Goal: Find specific page/section: Find specific page/section

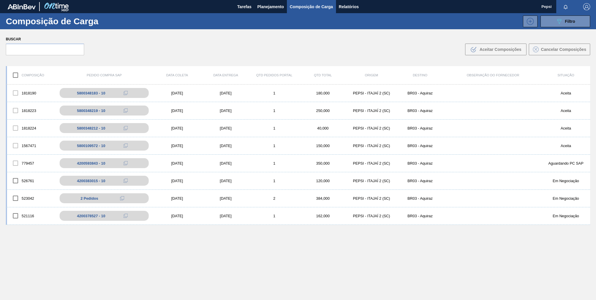
click at [156, 283] on div "1818190 5800348183 - 10 [DATE] [DATE] 1 180,000 PEPSI - ITAJAÍ 2 (SC) BR03 - Aq…" at bounding box center [298, 205] width 585 height 243
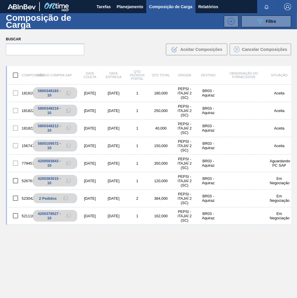
click at [133, 239] on div "1818190 5800348183 - 10 [DATE] [DATE] 1 180,000 PEPSI - ITAJAÍ 2 (SC) BR03 - Aq…" at bounding box center [148, 204] width 285 height 241
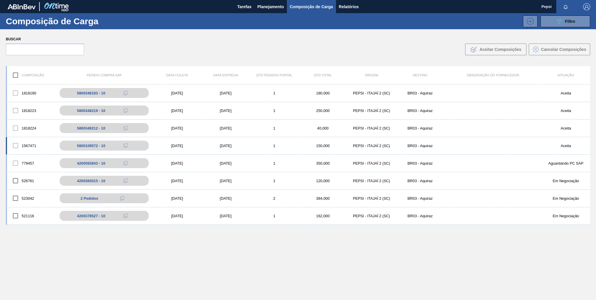
click at [200, 146] on div "[DATE]" at bounding box center [177, 146] width 49 height 4
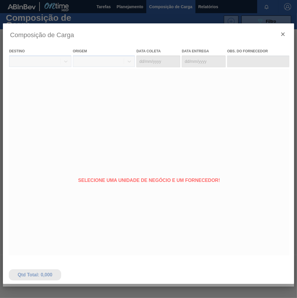
type coleta "[DATE]"
type entrega "[DATE]"
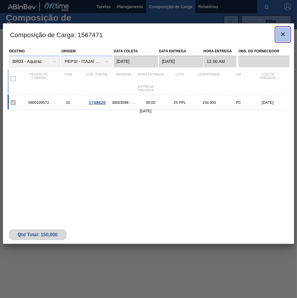
click at [286, 32] on icon "botão de ícone" at bounding box center [282, 34] width 7 height 7
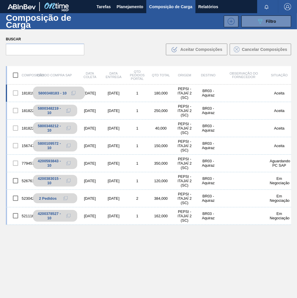
click at [73, 92] on icon at bounding box center [73, 93] width 4 height 4
click at [73, 109] on icon at bounding box center [73, 110] width 4 height 4
click at [71, 127] on icon at bounding box center [72, 128] width 3 height 3
drag, startPoint x: 269, startPoint y: 20, endPoint x: 264, endPoint y: 23, distance: 5.6
click at [269, 20] on span "Filtro" at bounding box center [271, 21] width 10 height 5
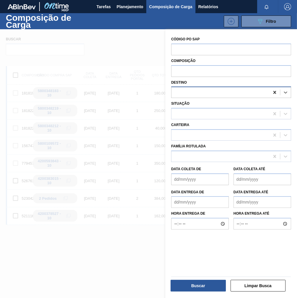
click at [273, 91] on icon at bounding box center [274, 92] width 3 height 3
type input "sapuca"
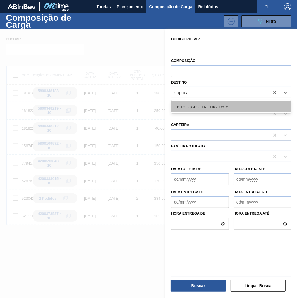
click at [210, 108] on div "BR20 - [GEOGRAPHIC_DATA]" at bounding box center [231, 106] width 120 height 11
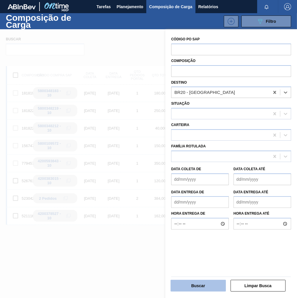
click at [193, 288] on button "Buscar" at bounding box center [197, 286] width 55 height 12
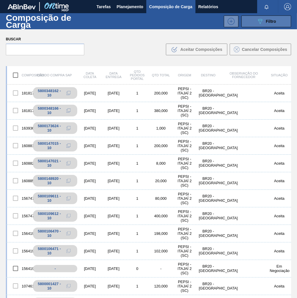
click at [272, 22] on span "Filtro" at bounding box center [271, 21] width 10 height 5
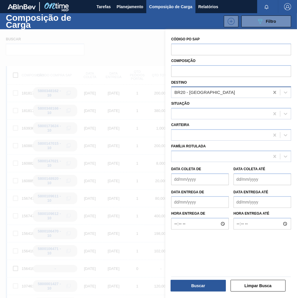
click at [274, 92] on icon at bounding box center [274, 92] width 3 height 3
type input "serg"
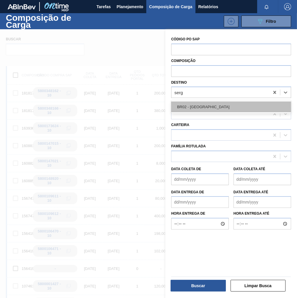
click at [214, 110] on div "BR02 - [GEOGRAPHIC_DATA]" at bounding box center [231, 106] width 120 height 11
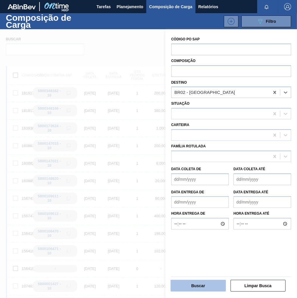
click at [207, 289] on button "Buscar" at bounding box center [197, 286] width 55 height 12
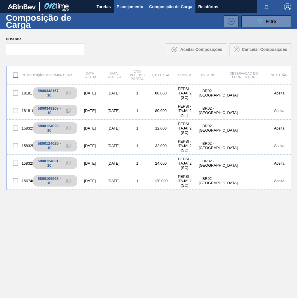
click at [134, 6] on span "Planejamento" at bounding box center [130, 6] width 27 height 7
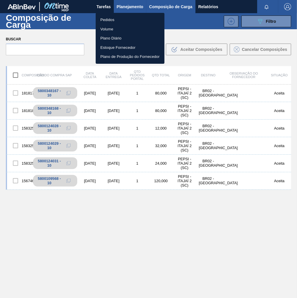
click at [166, 6] on div at bounding box center [148, 149] width 297 height 298
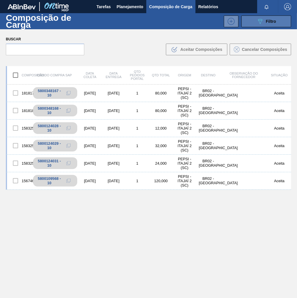
click at [280, 20] on button "089F7B8B-B2A5-4AFE-B5C0-19BA573D28AC Filtro" at bounding box center [266, 21] width 50 height 12
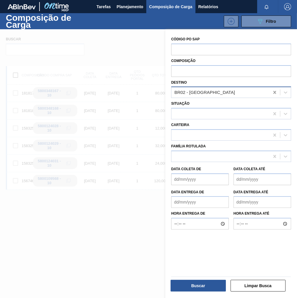
click at [275, 93] on icon at bounding box center [275, 92] width 6 height 6
type input "camaça"
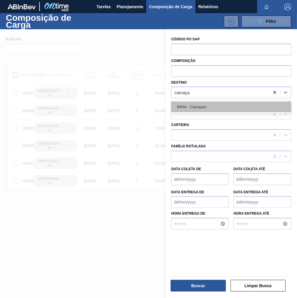
click at [218, 107] on div "BR04 - Camaçari" at bounding box center [231, 106] width 120 height 11
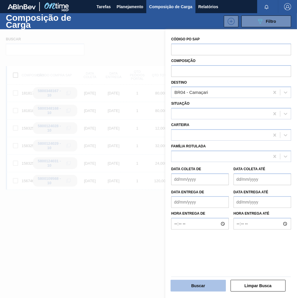
click at [201, 285] on button "Buscar" at bounding box center [197, 286] width 55 height 12
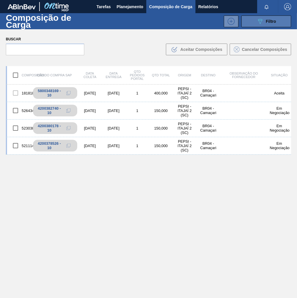
click at [267, 23] on span "Filtro" at bounding box center [271, 21] width 10 height 5
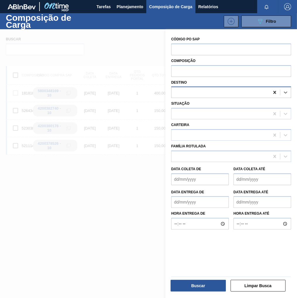
click at [272, 93] on icon at bounding box center [275, 92] width 6 height 6
type input "[GEOGRAPHIC_DATA]"
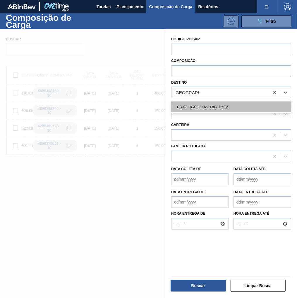
click at [202, 110] on div "BR18 - [GEOGRAPHIC_DATA]" at bounding box center [231, 106] width 120 height 11
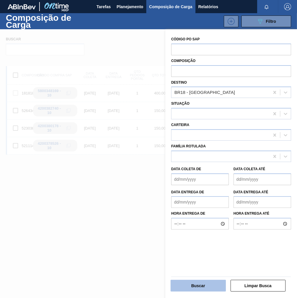
click at [201, 288] on button "Buscar" at bounding box center [197, 286] width 55 height 12
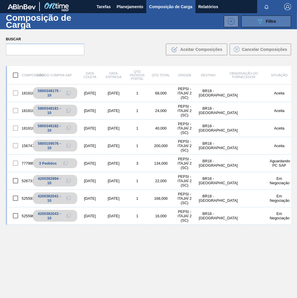
click at [270, 21] on span "Filtro" at bounding box center [271, 21] width 10 height 5
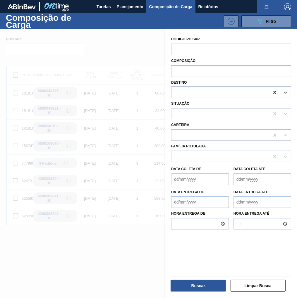
click at [274, 92] on icon at bounding box center [274, 92] width 3 height 3
type input "aquiraz"
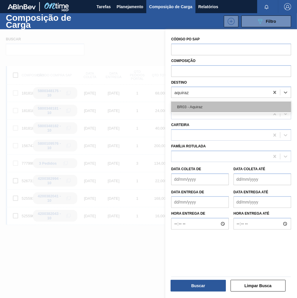
click at [233, 109] on div "BR03 - Aquiraz" at bounding box center [231, 106] width 120 height 11
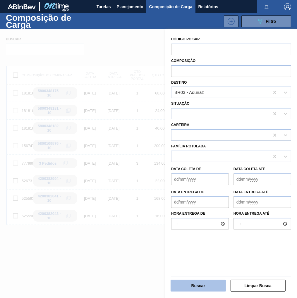
click at [189, 284] on button "Buscar" at bounding box center [197, 286] width 55 height 12
